Goal: Use online tool/utility: Utilize a website feature to perform a specific function

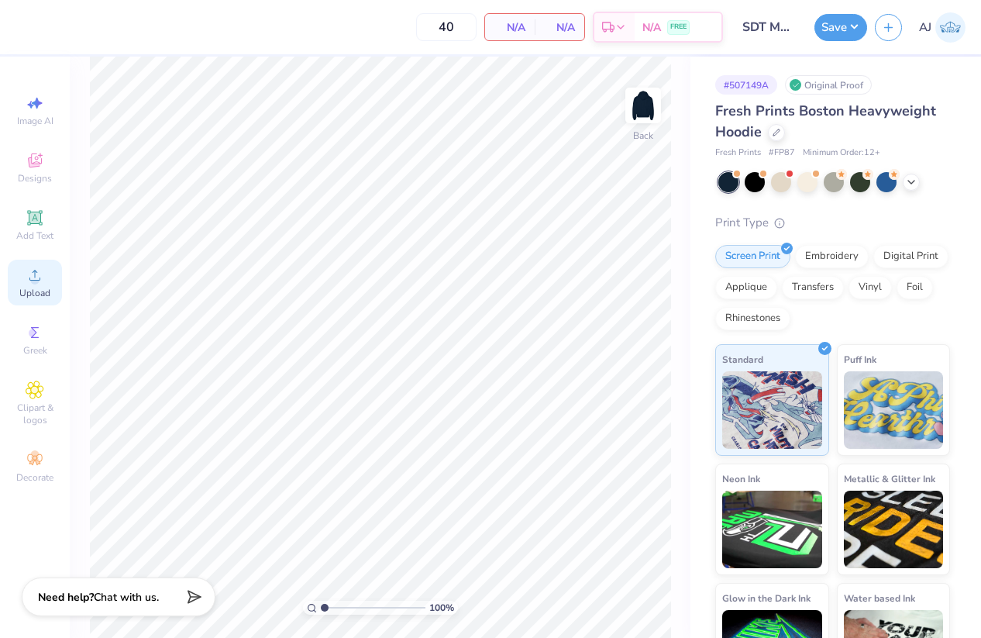
click at [35, 284] on div "Upload" at bounding box center [35, 283] width 54 height 46
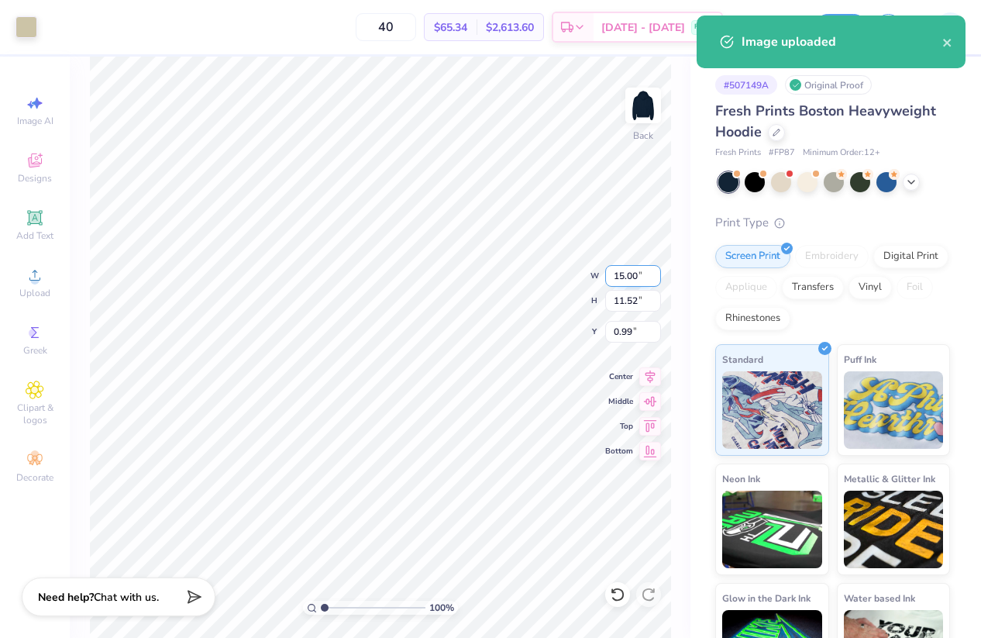
click at [619, 280] on input "15.00" at bounding box center [633, 276] width 56 height 22
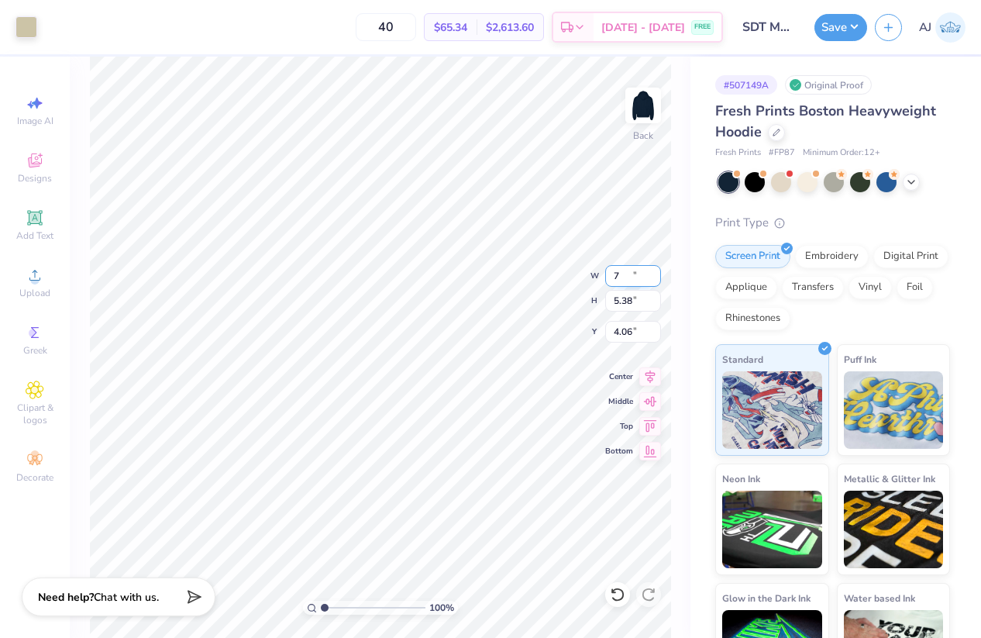
type input "7.00"
type input "5.38"
type input "4.06"
click at [626, 272] on input "7.00" at bounding box center [633, 276] width 56 height 22
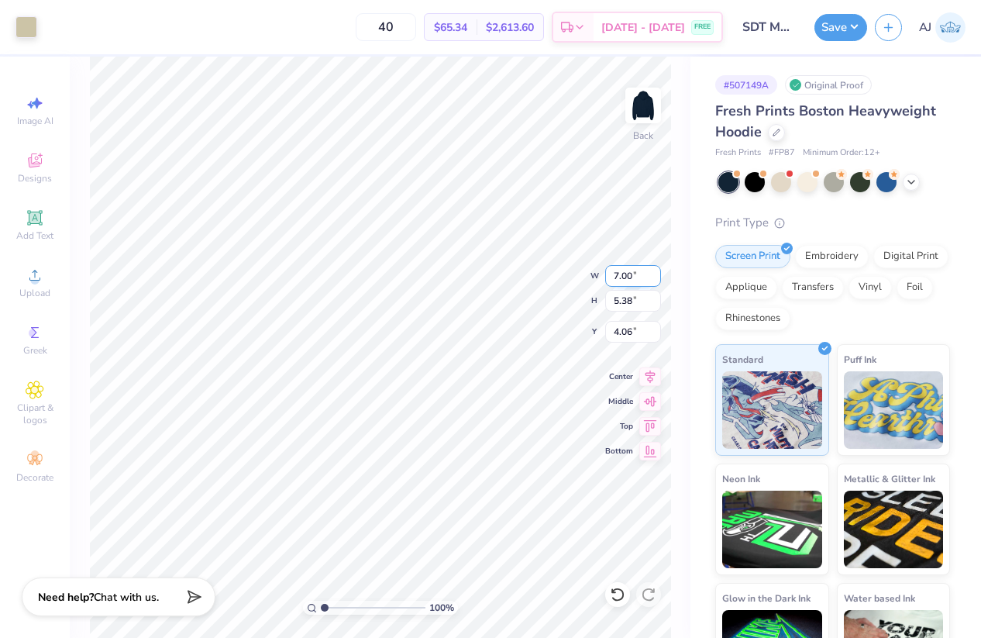
click at [626, 272] on input "7.00" at bounding box center [633, 276] width 56 height 22
click at [621, 303] on input "5.38" at bounding box center [633, 301] width 56 height 22
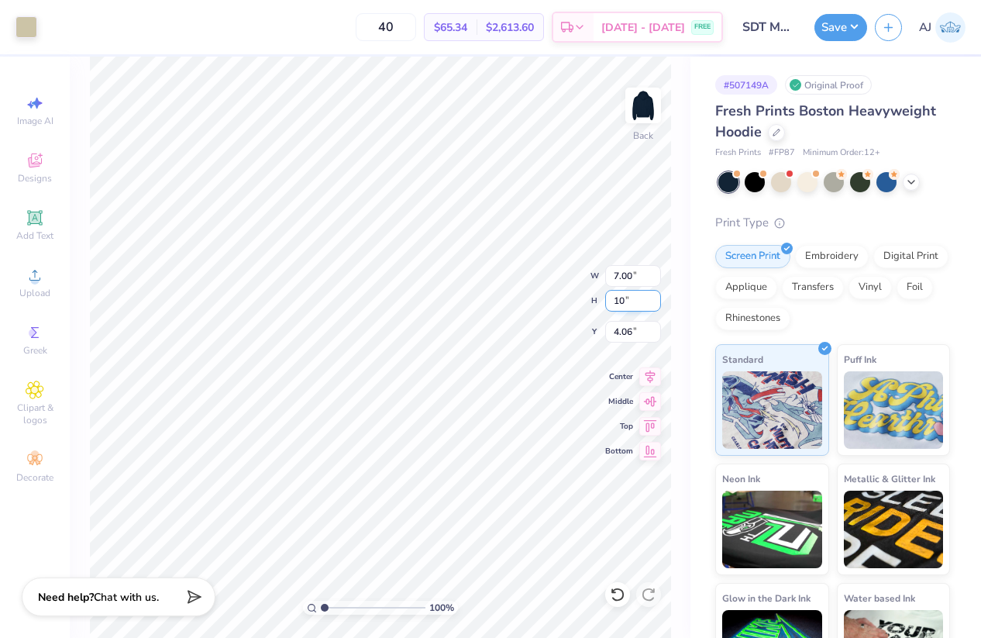
type input "10"
type input "13.02"
type input "10.00"
type input "1.75"
click at [622, 270] on input "13.02" at bounding box center [633, 276] width 56 height 22
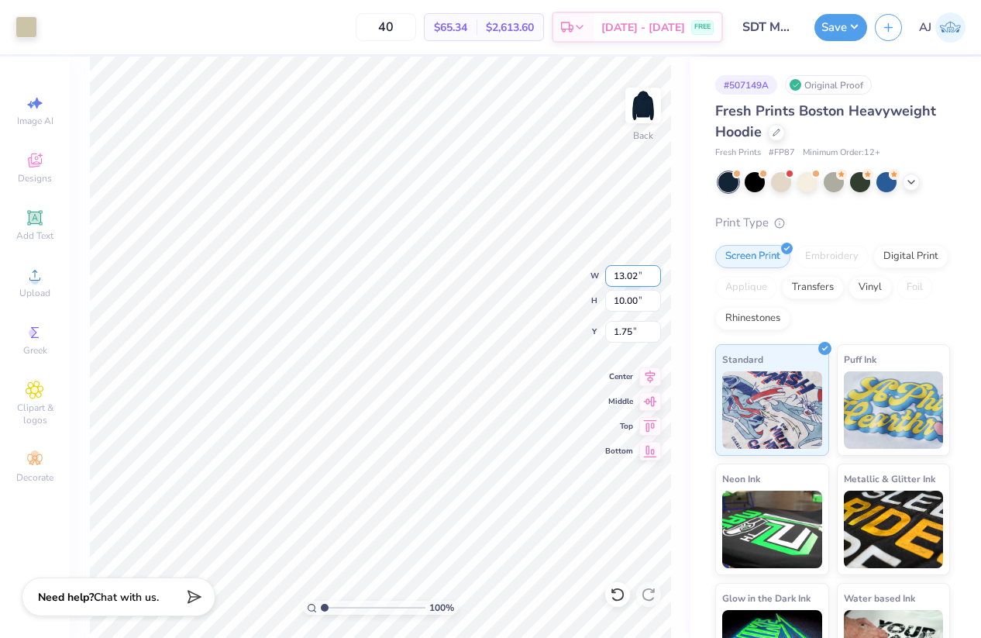
click at [622, 270] on input "13.02" at bounding box center [633, 276] width 56 height 22
click at [631, 272] on input "13.02" at bounding box center [633, 276] width 56 height 22
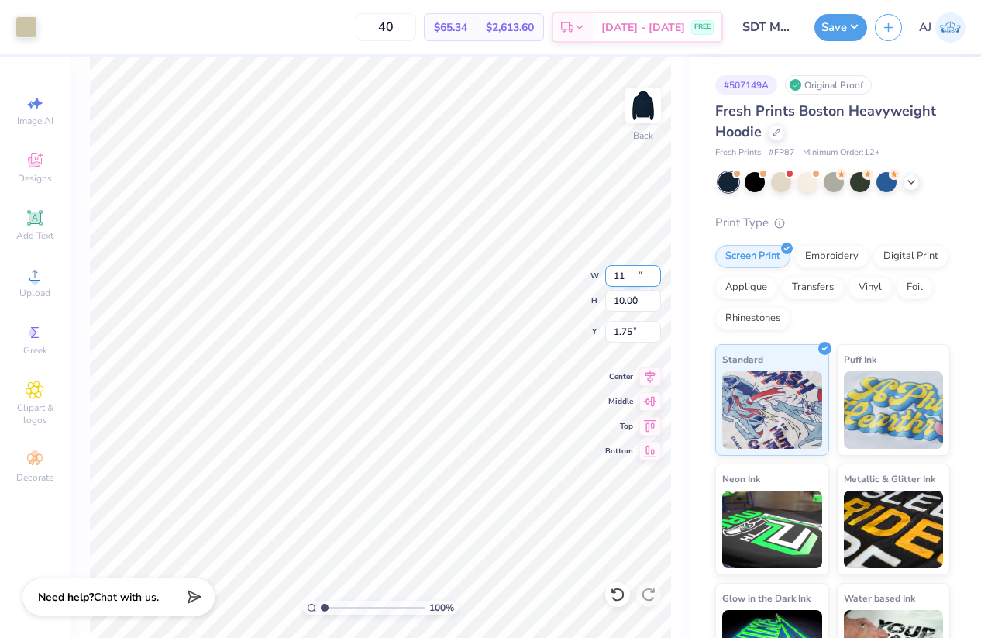
type input "11.00"
type input "8.45"
type input "2.53"
click at [631, 273] on input "11.00" at bounding box center [633, 276] width 56 height 22
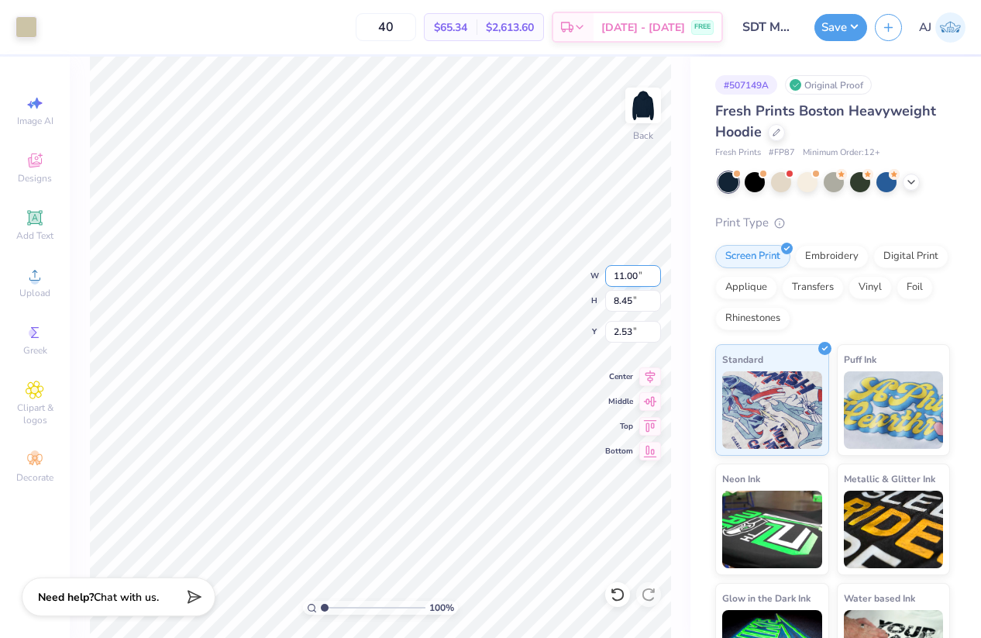
click at [631, 273] on input "11.00" at bounding box center [633, 276] width 56 height 22
type input "10.00"
type input "7.68"
type input "2.91"
click at [630, 275] on input "10.00" at bounding box center [633, 276] width 56 height 22
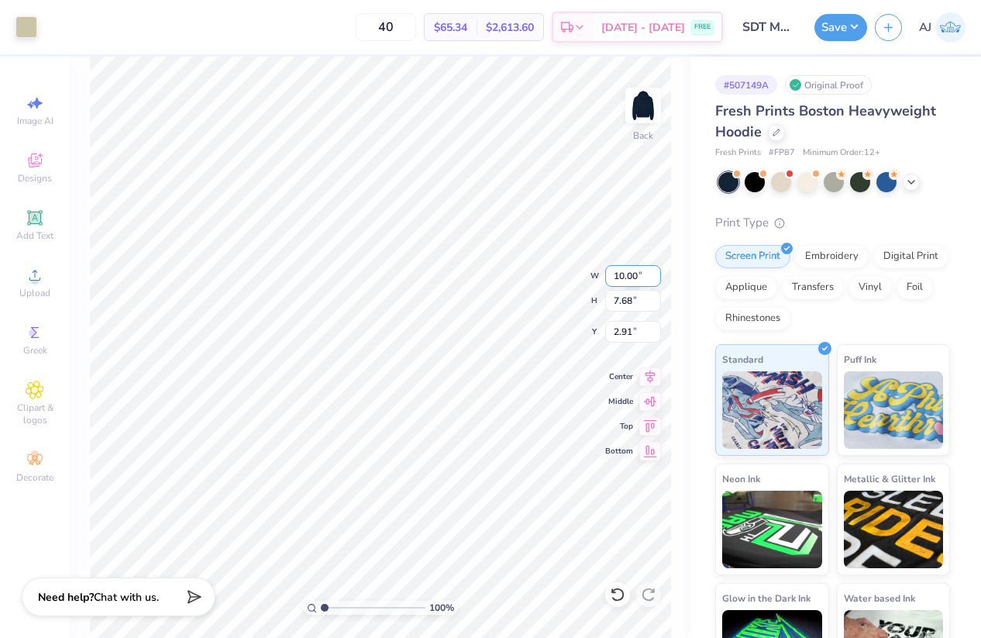
click at [630, 275] on input "10.00" at bounding box center [633, 276] width 56 height 22
click at [631, 274] on input "10.00" at bounding box center [633, 276] width 56 height 22
type input "11.00"
type input "8.45"
type input "2.53"
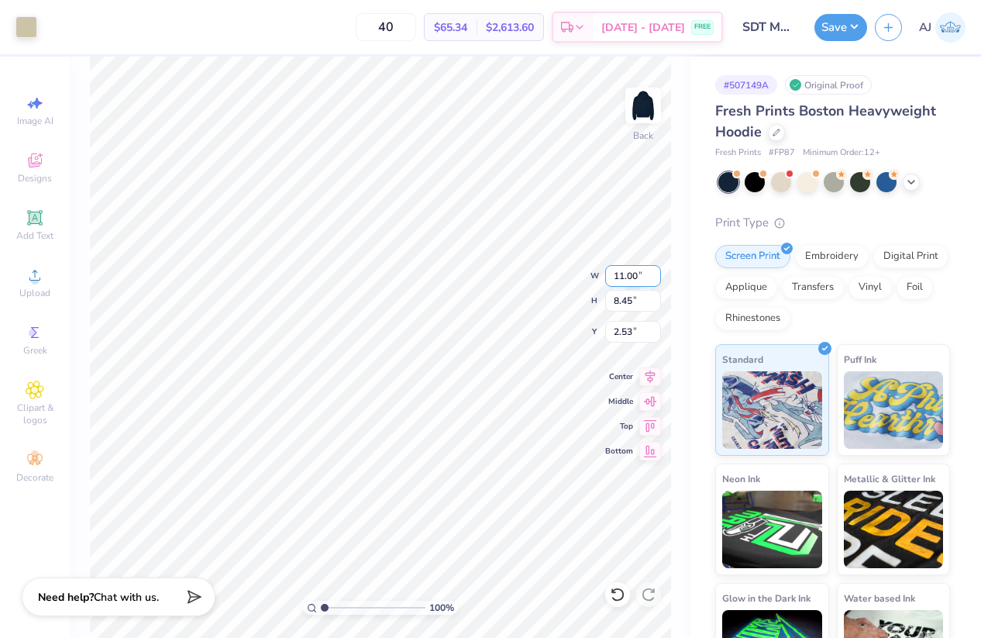
click at [631, 278] on input "11.00" at bounding box center [633, 276] width 56 height 22
type input "12.00"
type input "9.22"
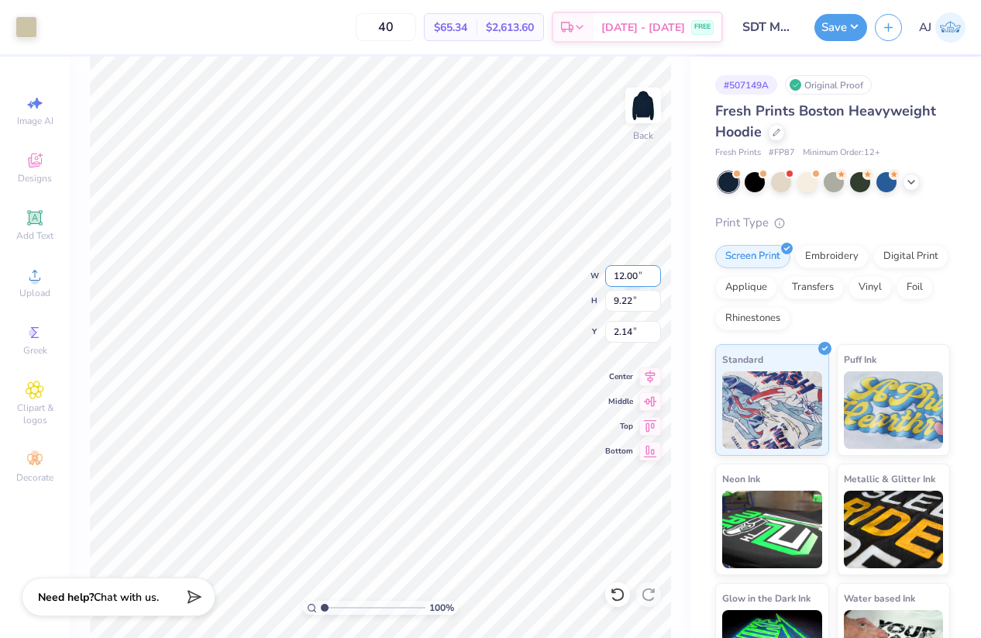
type input "3.00"
click at [650, 401] on icon at bounding box center [650, 399] width 22 height 19
type input "2.14"
click at [647, 371] on icon at bounding box center [650, 374] width 22 height 19
click at [626, 323] on input "2.14" at bounding box center [633, 332] width 56 height 22
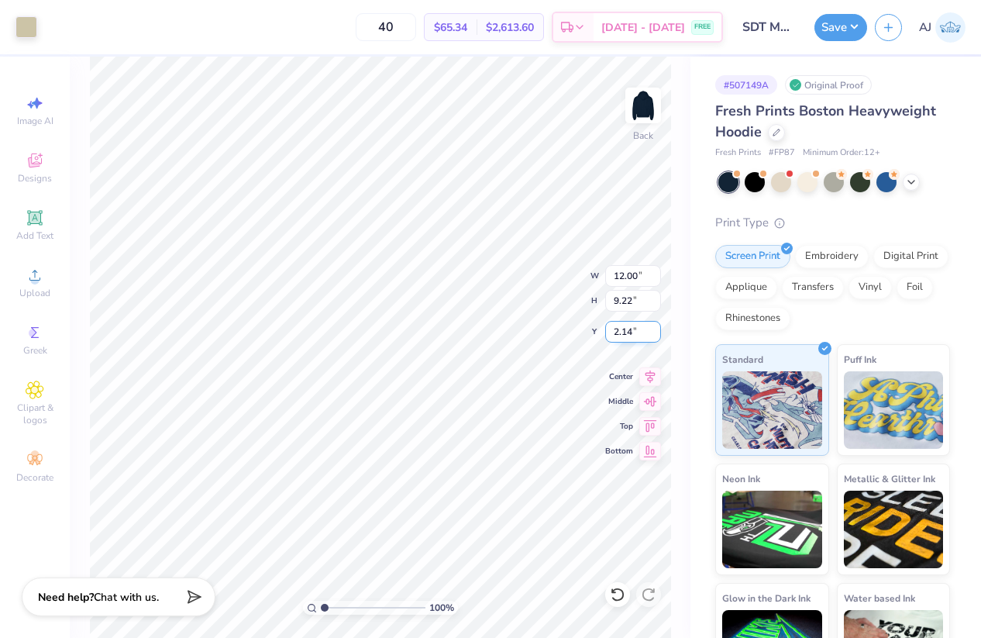
click at [626, 323] on input "2.14" at bounding box center [633, 332] width 56 height 22
type input "3.00"
click at [536, 284] on div "100 % Back W 12.00 12.00 " H 9.22 9.22 " Y 3.00 3.00 " Center Middle Top Bottom" at bounding box center [380, 347] width 621 height 581
click at [852, 25] on button "Save" at bounding box center [840, 25] width 53 height 27
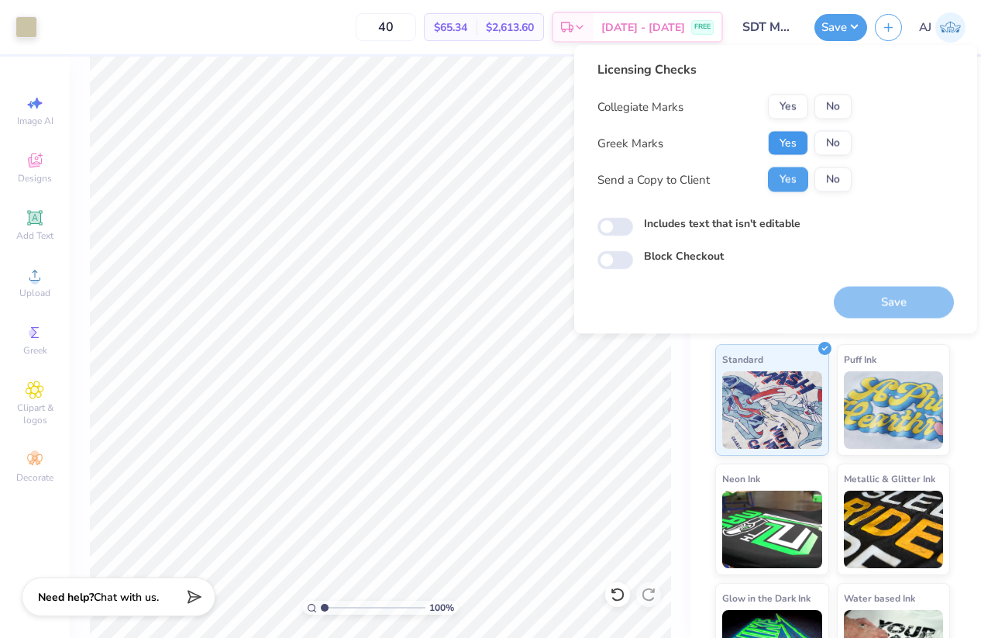
click at [797, 140] on button "Yes" at bounding box center [788, 143] width 40 height 25
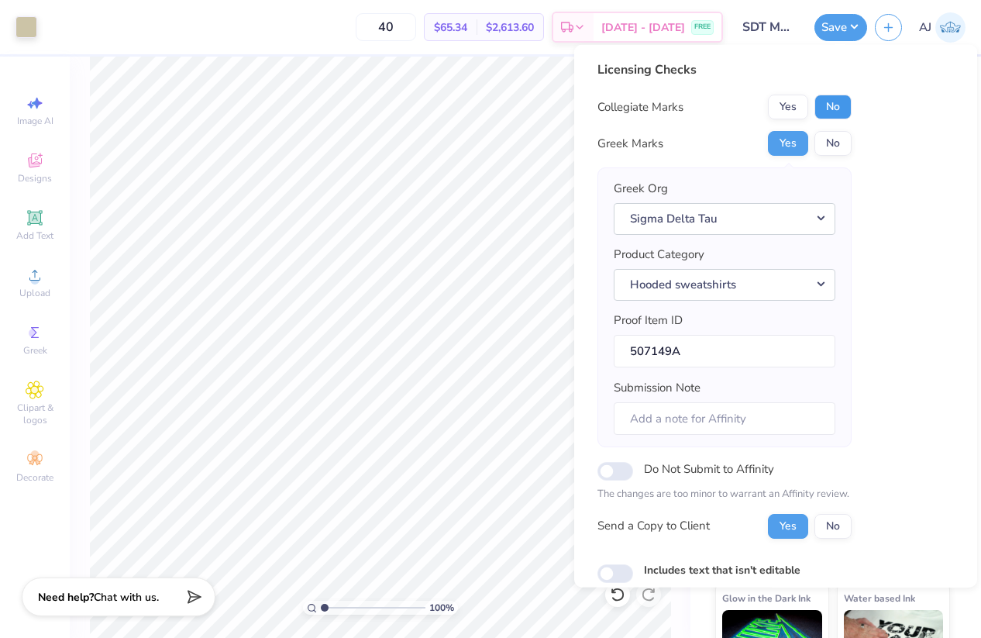
click at [833, 97] on button "No" at bounding box center [832, 107] width 37 height 25
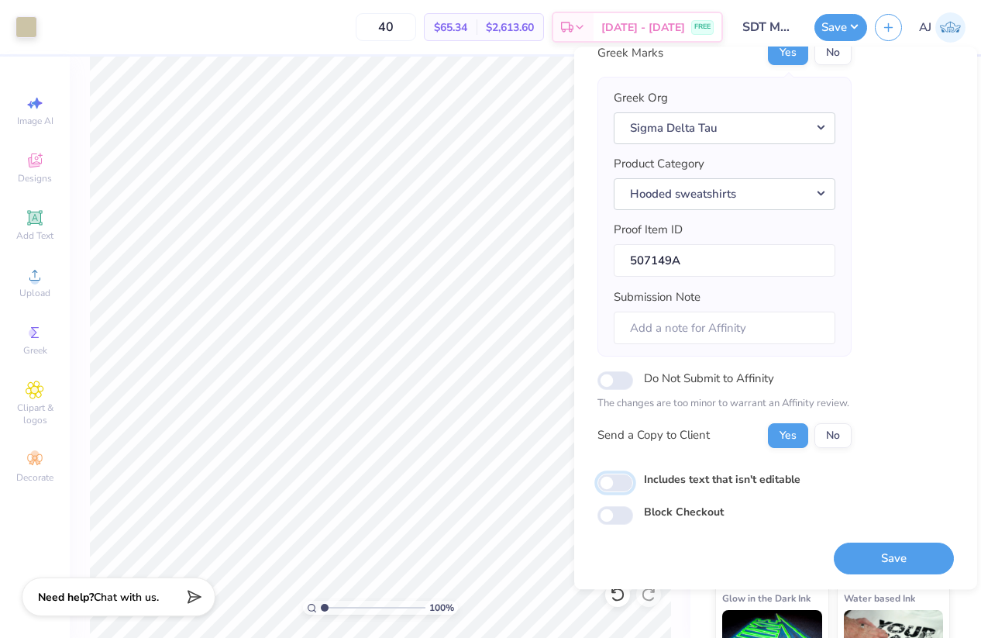
click at [620, 474] on input "Includes text that isn't editable" at bounding box center [615, 482] width 36 height 19
checkbox input "true"
click at [891, 564] on button "Save" at bounding box center [894, 558] width 120 height 32
